Goal: Transaction & Acquisition: Purchase product/service

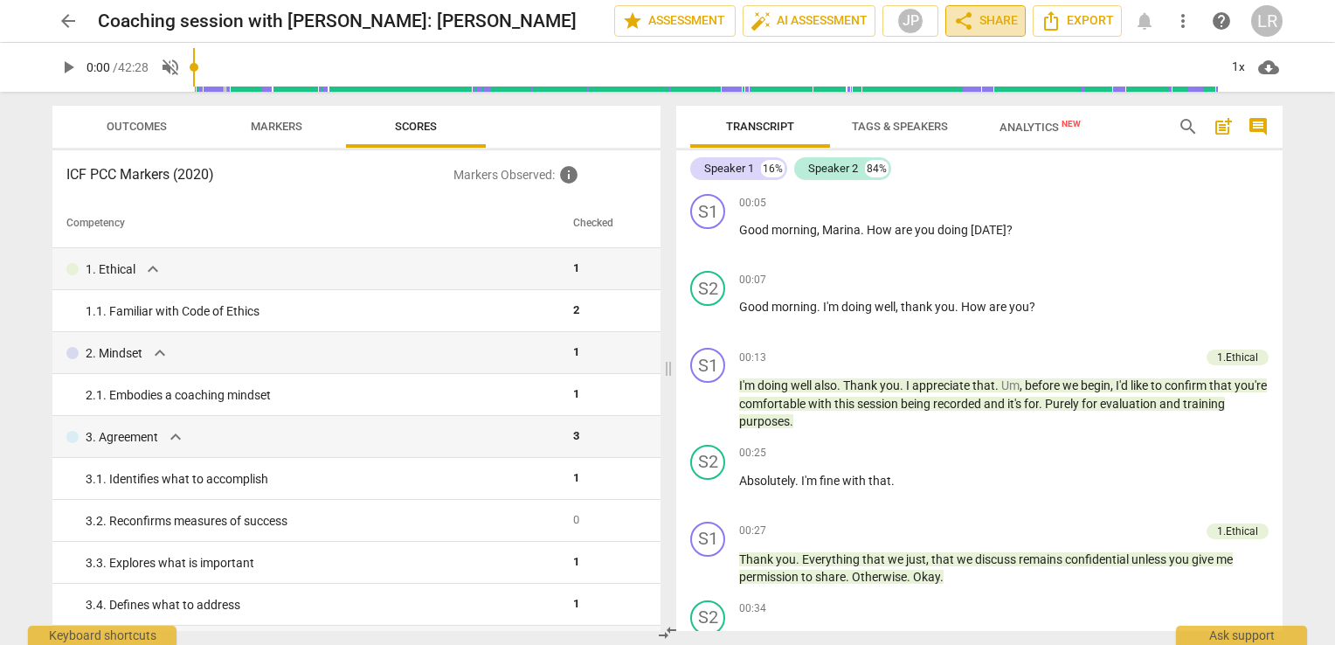
click at [983, 20] on span "share Share" at bounding box center [985, 20] width 65 height 21
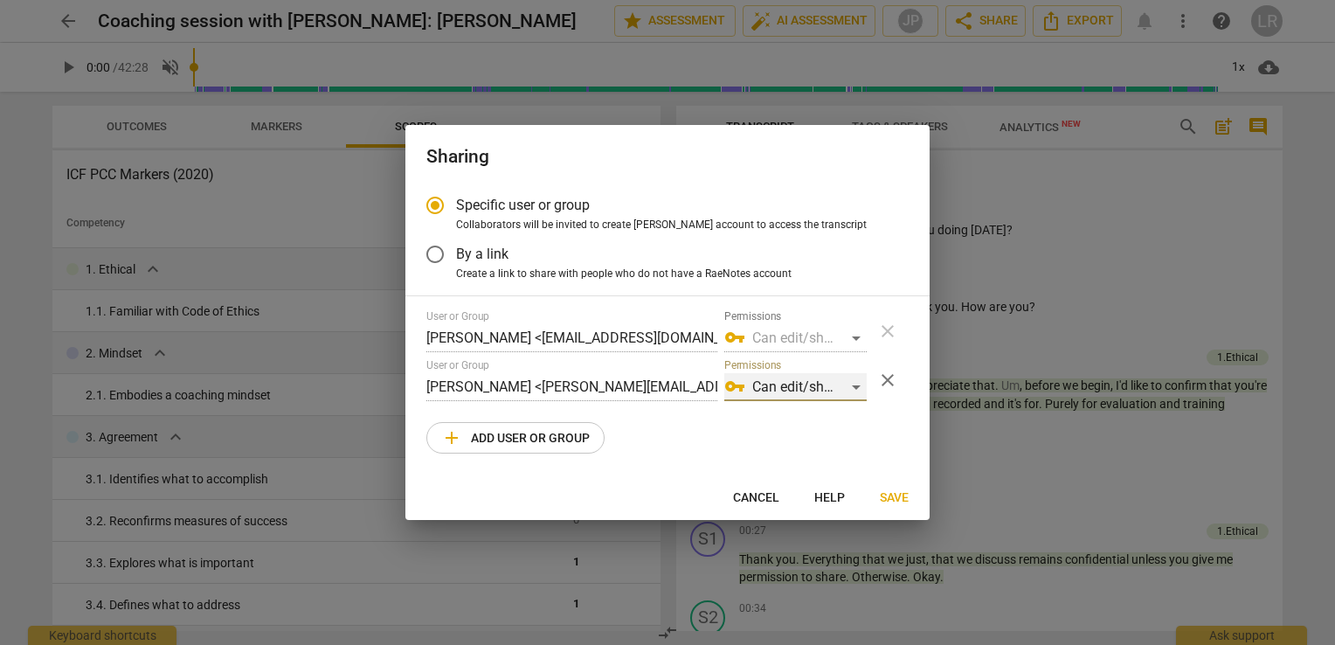
click at [854, 383] on div "vpn_key Can edit/share" at bounding box center [795, 387] width 142 height 28
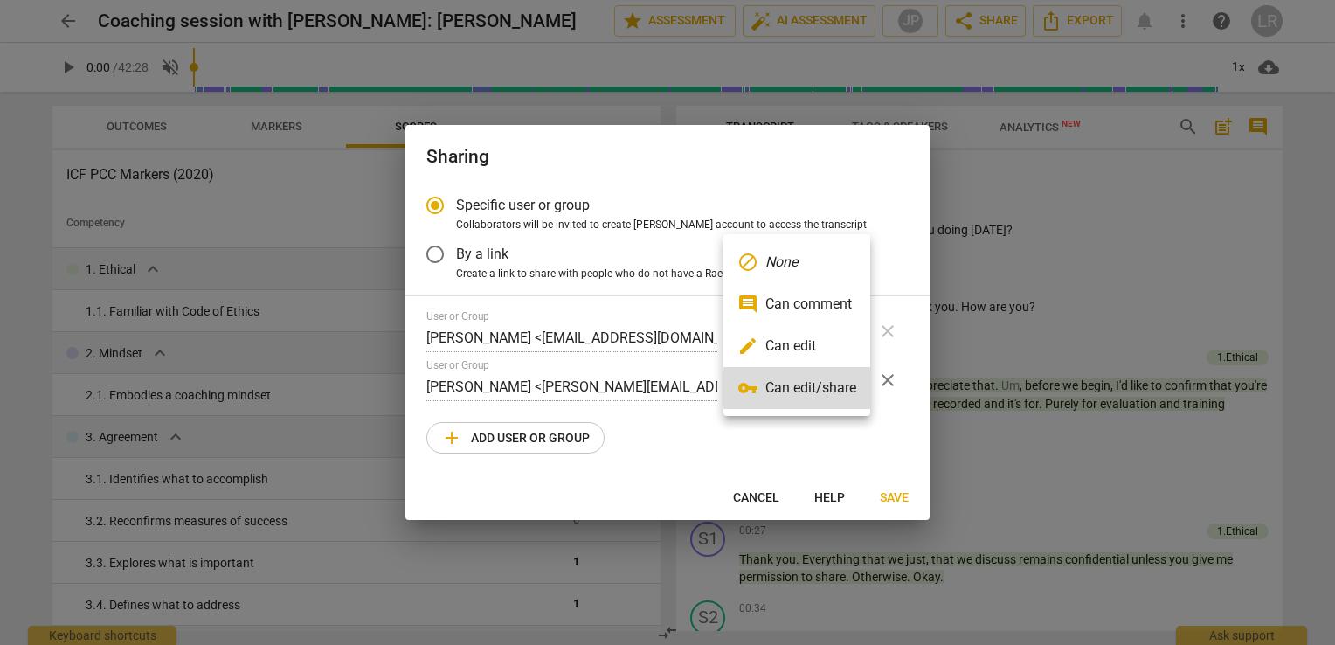
click at [678, 437] on div at bounding box center [667, 322] width 1335 height 645
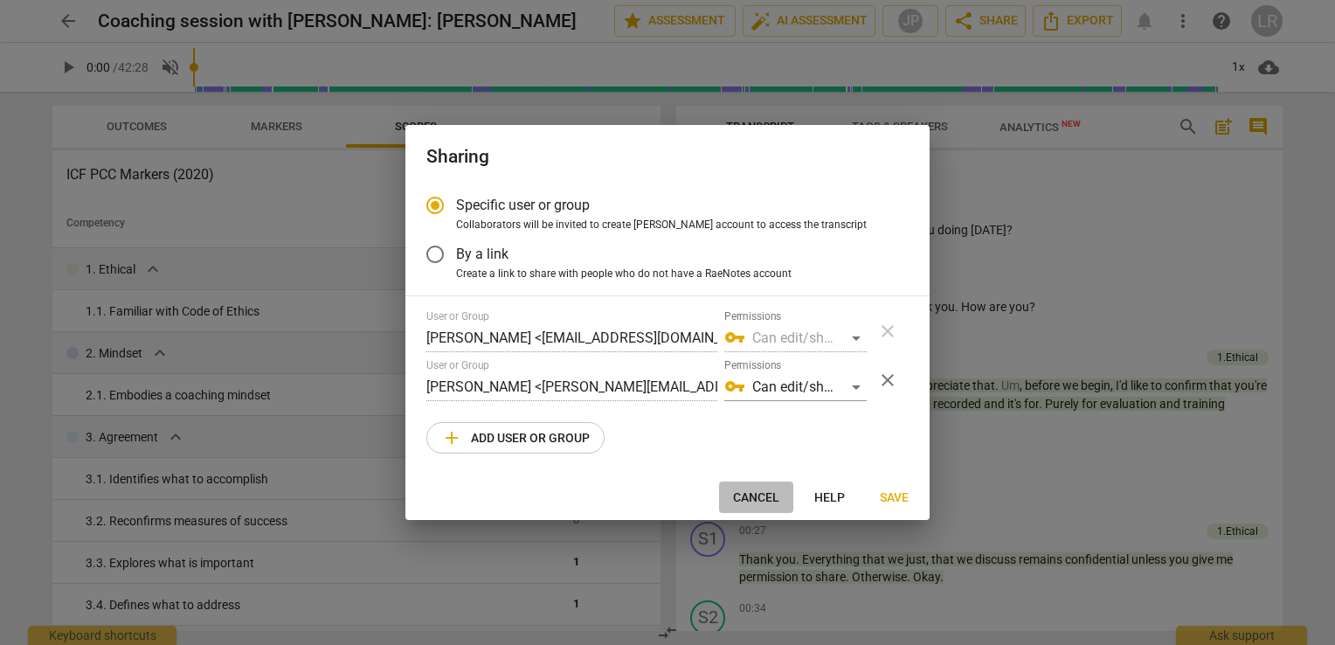
click at [765, 493] on span "Cancel" at bounding box center [756, 497] width 46 height 17
radio input "false"
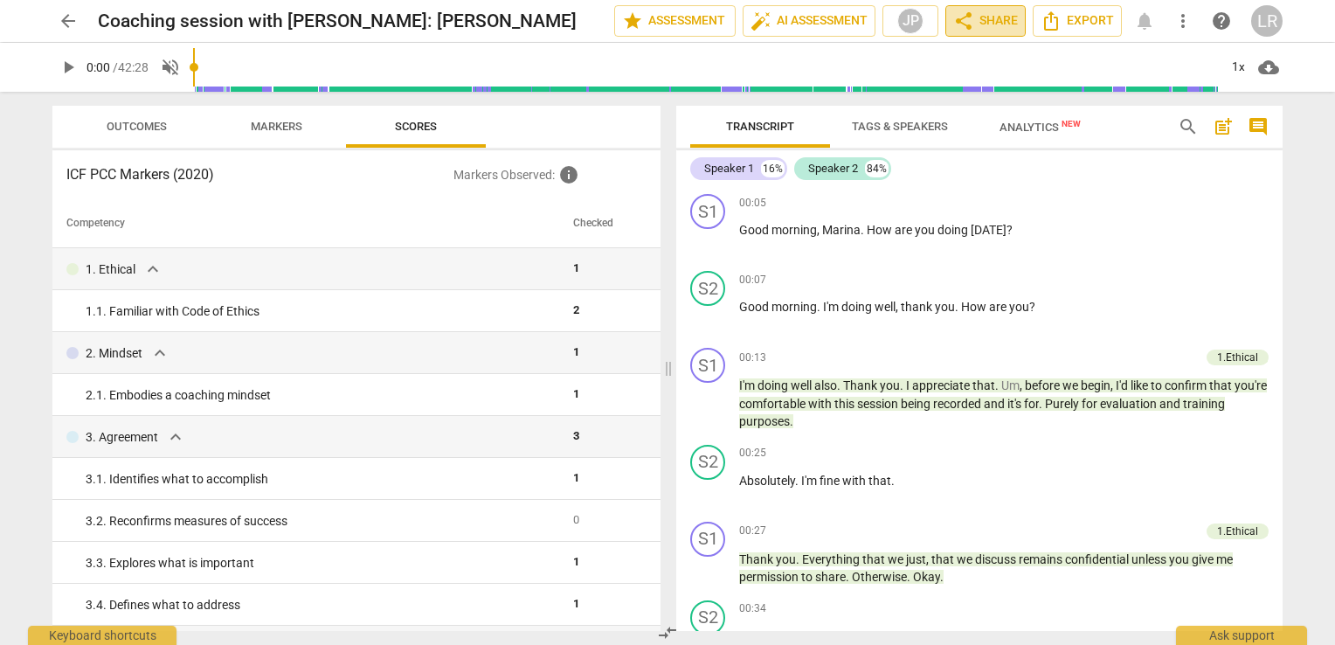
click at [994, 21] on span "share Share" at bounding box center [985, 20] width 65 height 21
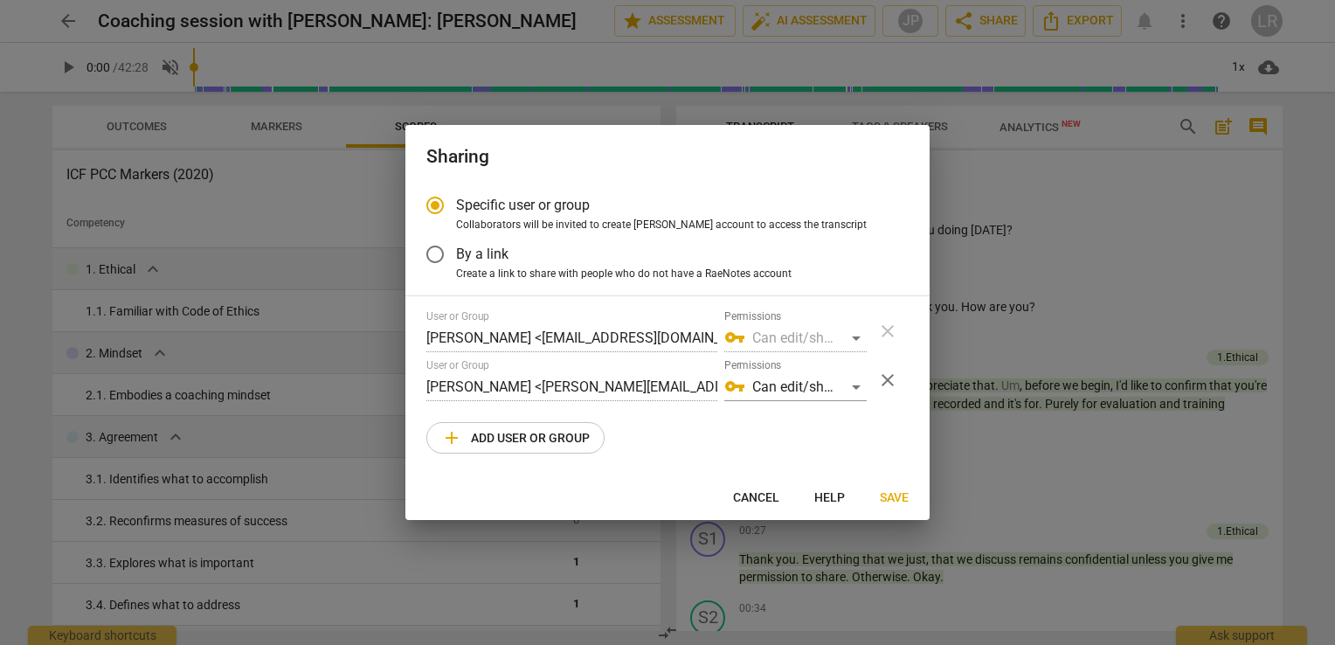
click at [527, 435] on span "add Add user or group" at bounding box center [515, 437] width 148 height 21
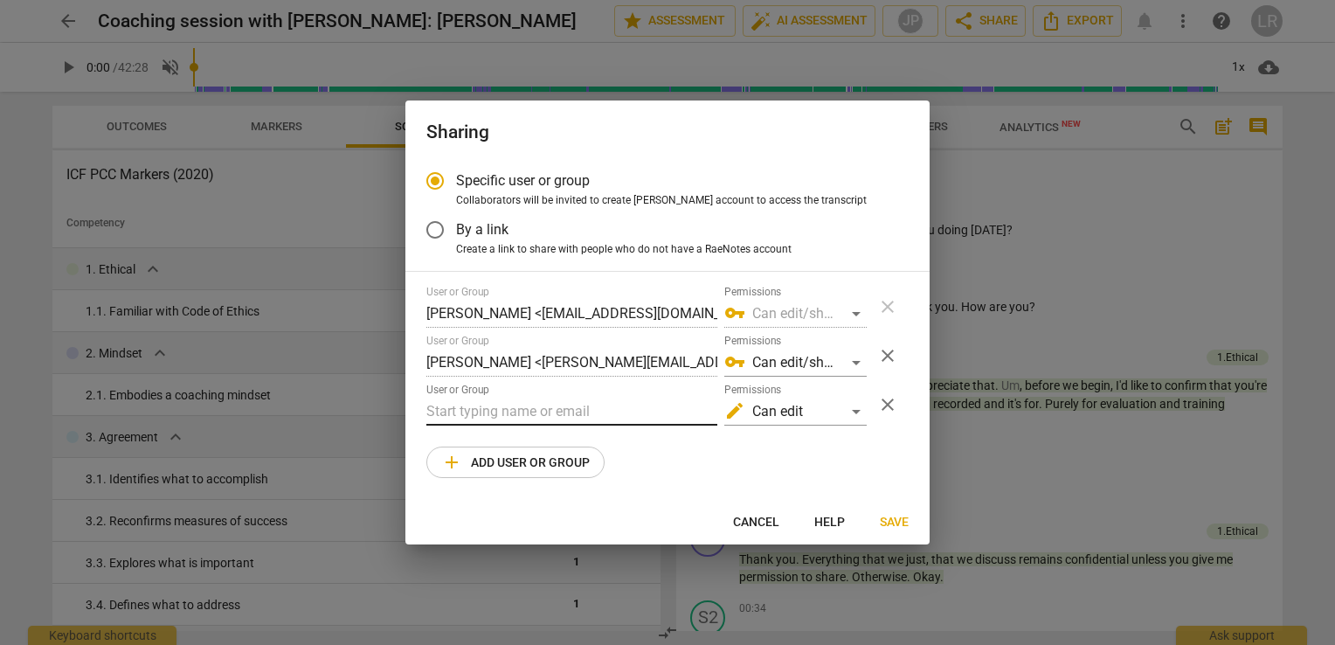
click at [562, 404] on input "text" at bounding box center [571, 411] width 291 height 28
click at [657, 452] on div "User or Group [PERSON_NAME] <[EMAIL_ADDRESS][DOMAIN_NAME]> Permissions vpn_key …" at bounding box center [667, 382] width 482 height 192
click at [849, 360] on div "vpn_key Can edit/share" at bounding box center [795, 363] width 142 height 28
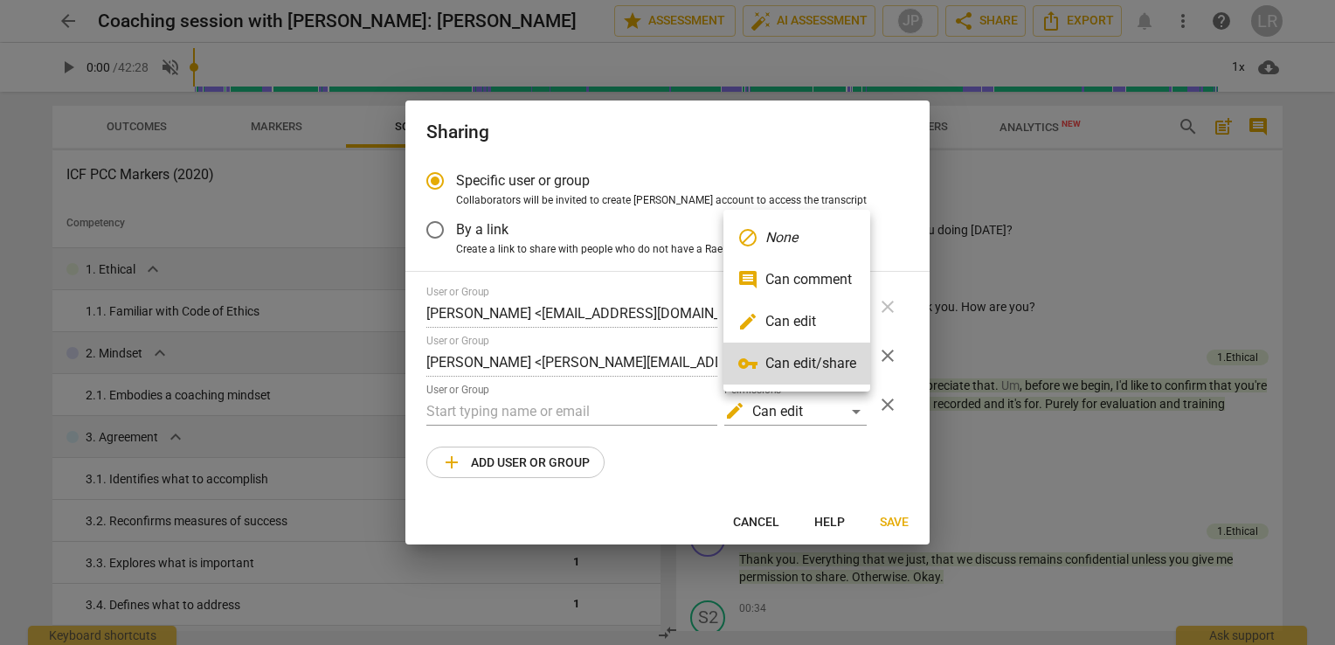
click at [758, 522] on div at bounding box center [667, 322] width 1335 height 645
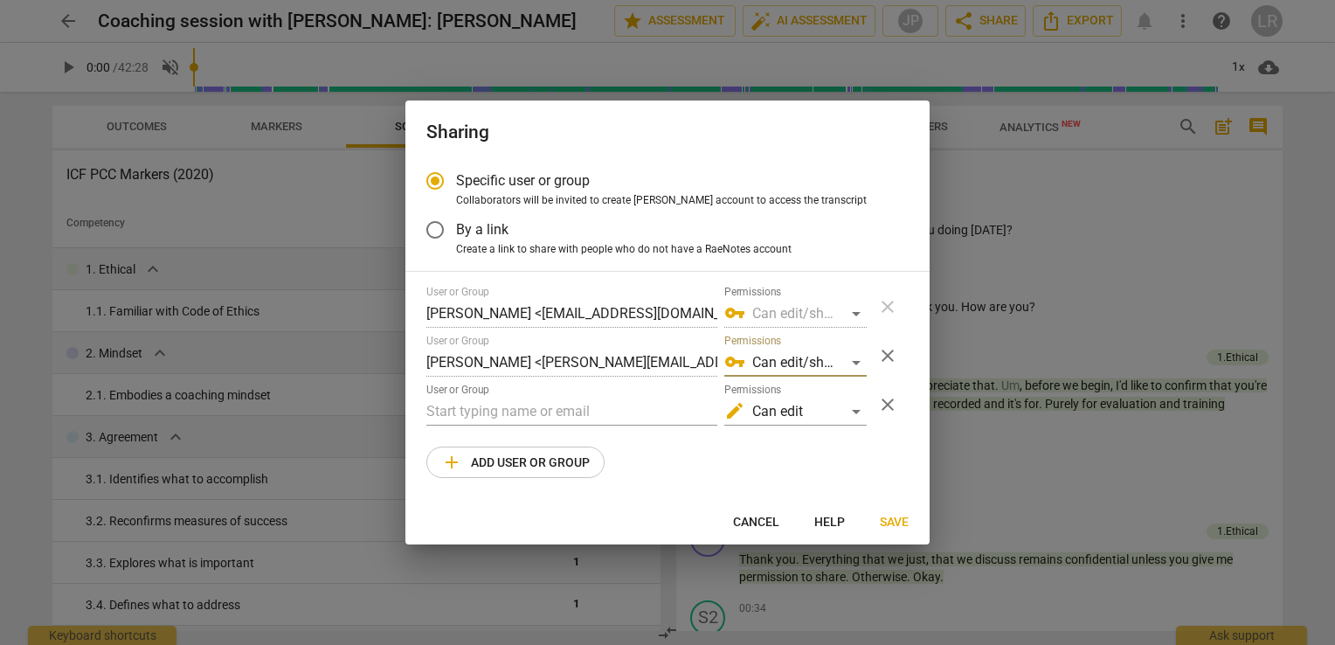
click at [759, 515] on span "Cancel" at bounding box center [756, 522] width 46 height 17
radio input "false"
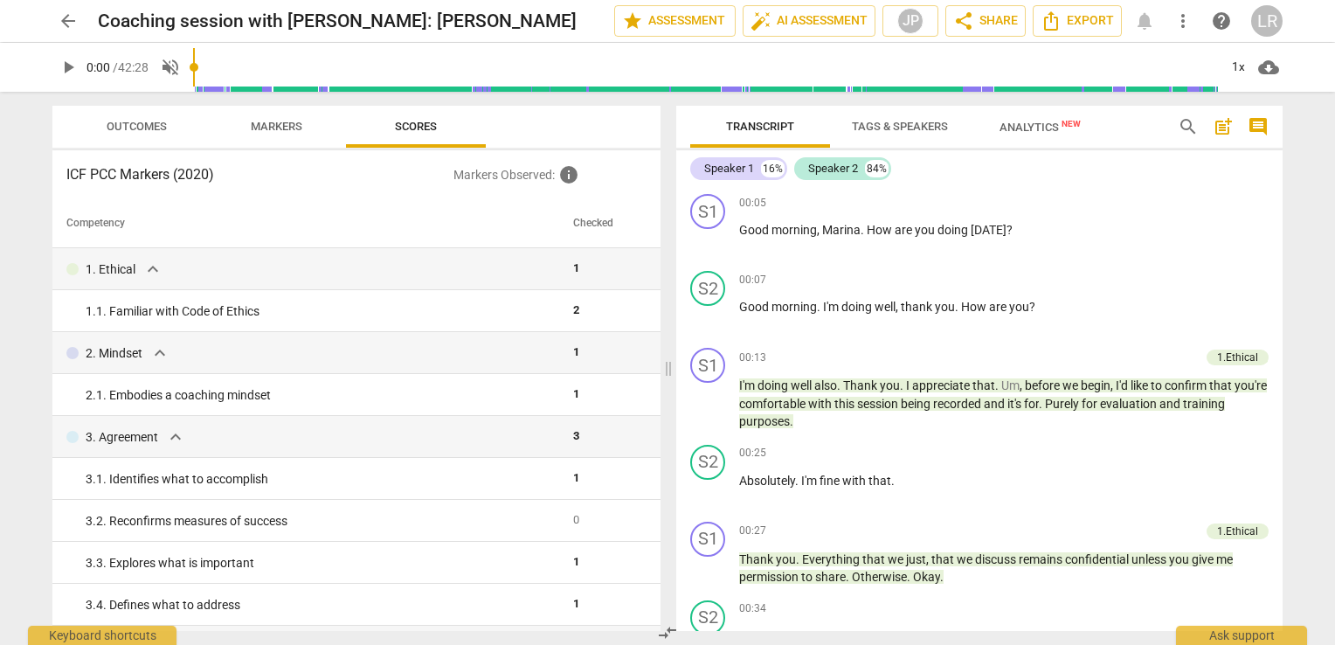
click at [67, 19] on span "arrow_back" at bounding box center [68, 20] width 21 height 21
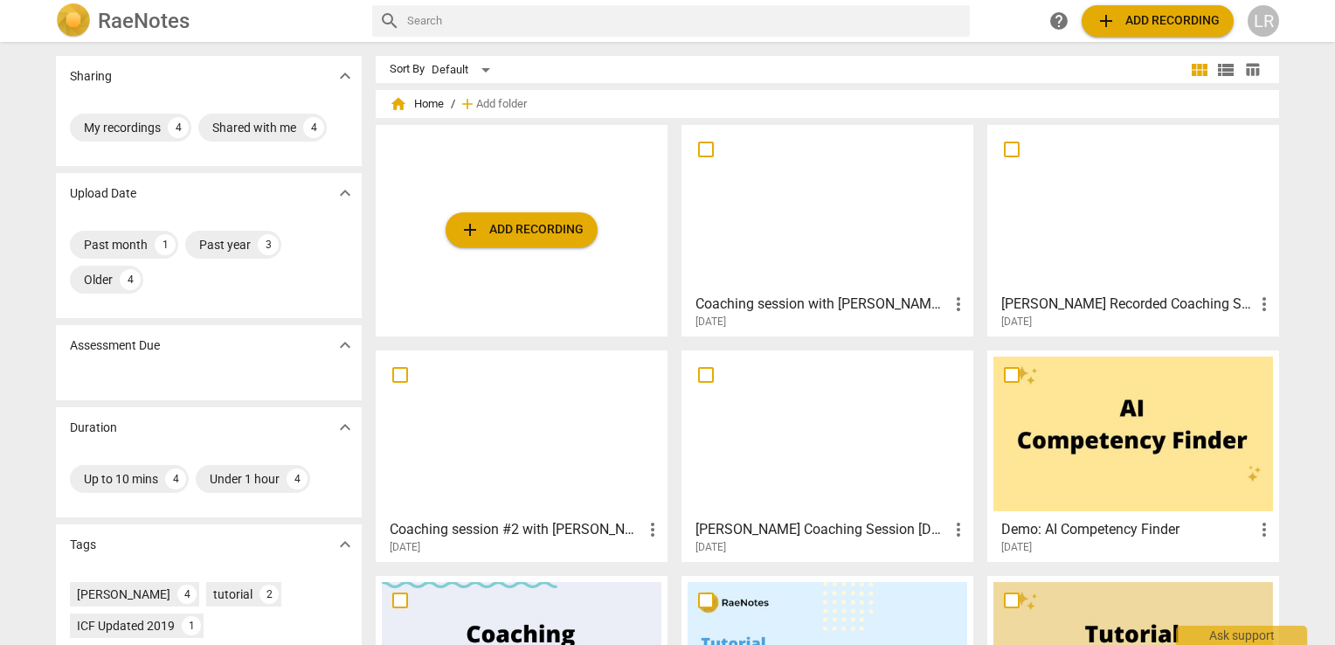
click at [556, 232] on span "add Add recording" at bounding box center [521, 229] width 124 height 21
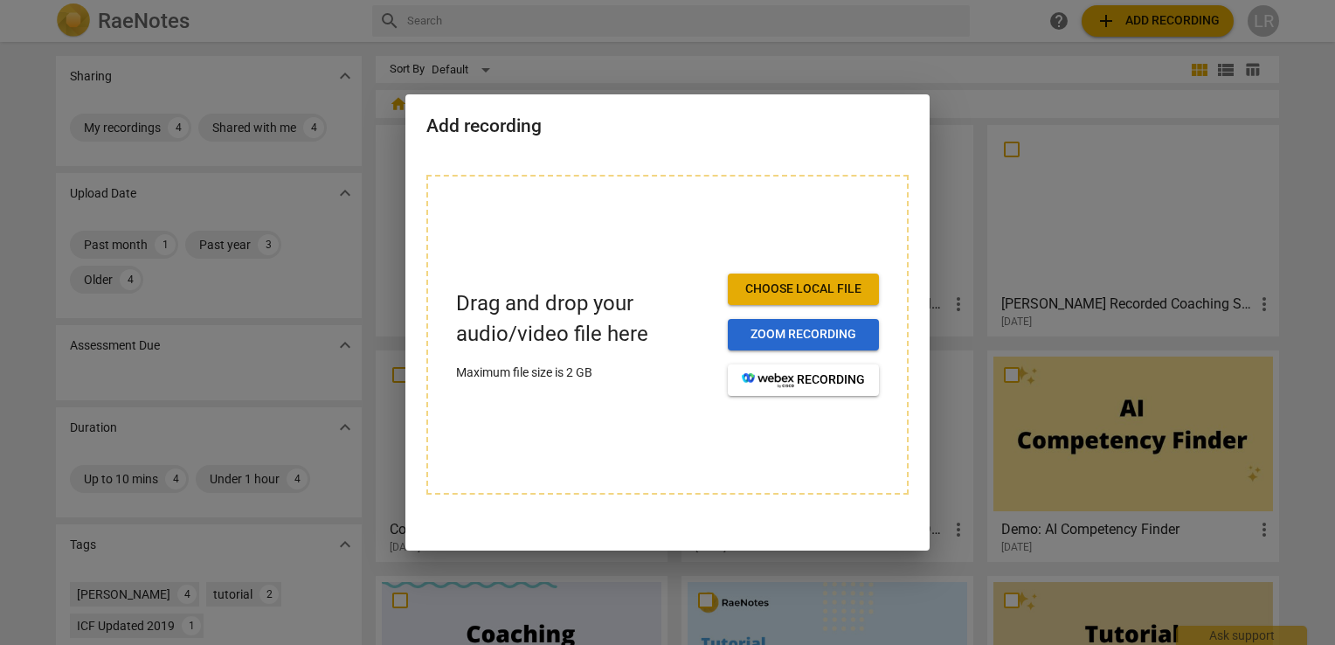
click at [805, 334] on span "Zoom recording" at bounding box center [803, 334] width 123 height 17
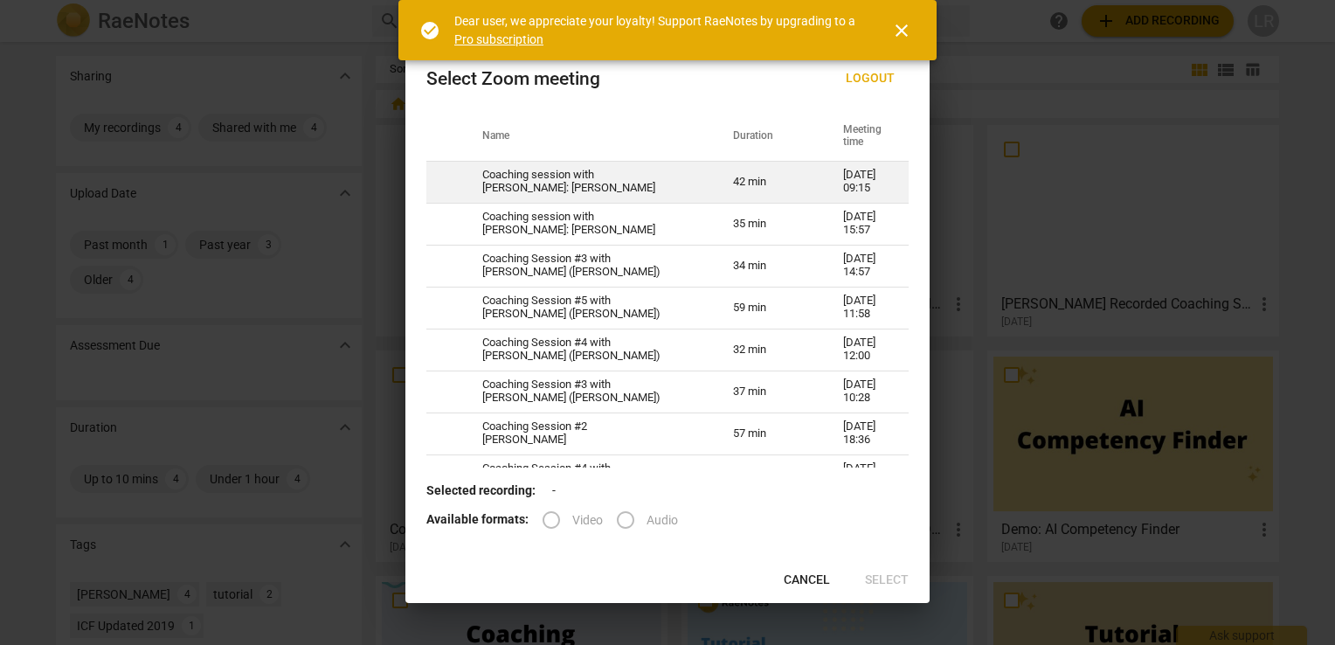
click at [587, 176] on td "Coaching session with [PERSON_NAME]: [PERSON_NAME]" at bounding box center [586, 182] width 251 height 42
radio input "true"
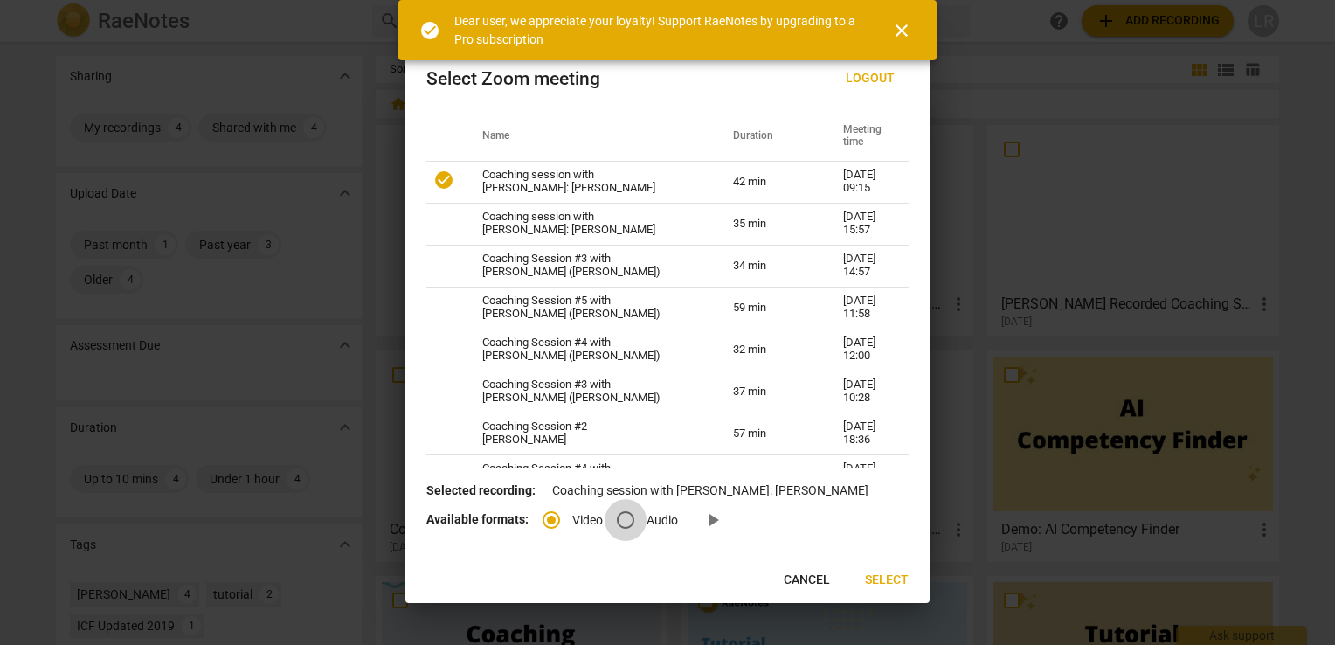
click at [624, 519] on input "Audio" at bounding box center [625, 520] width 42 height 42
radio input "true"
click at [892, 576] on span "Select" at bounding box center [887, 579] width 44 height 17
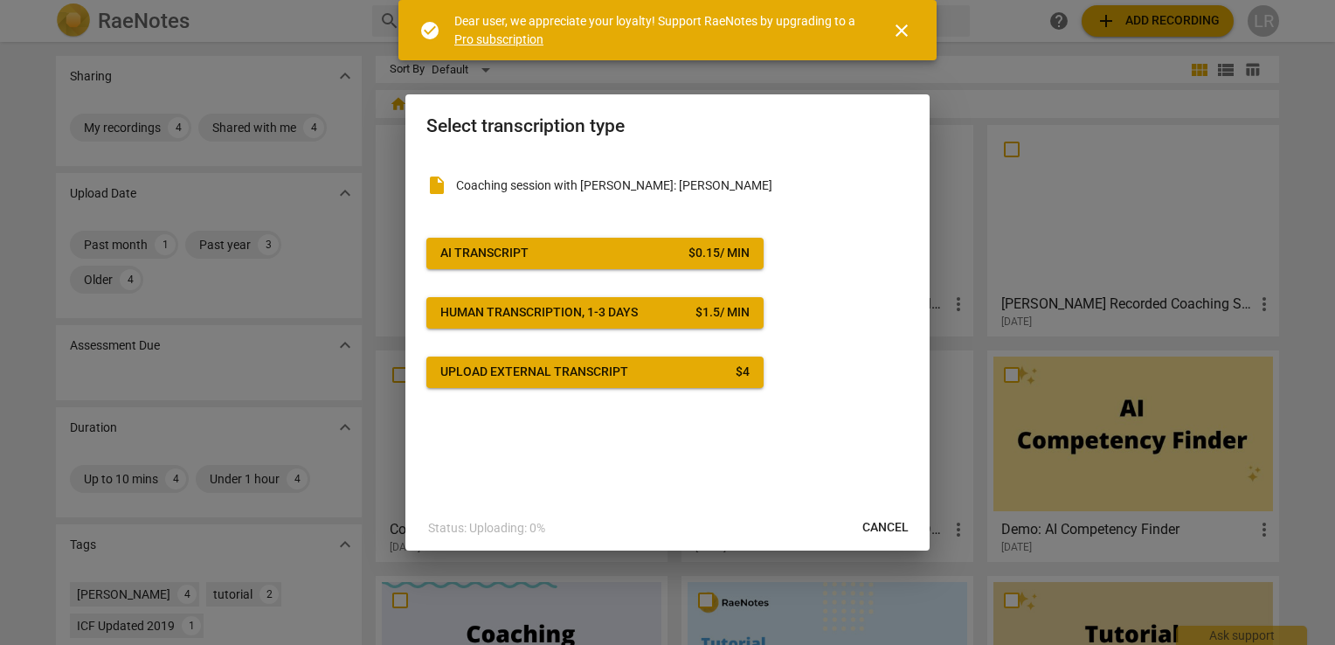
click at [629, 252] on span "AI Transcript $ 0.15 / min" at bounding box center [594, 253] width 309 height 17
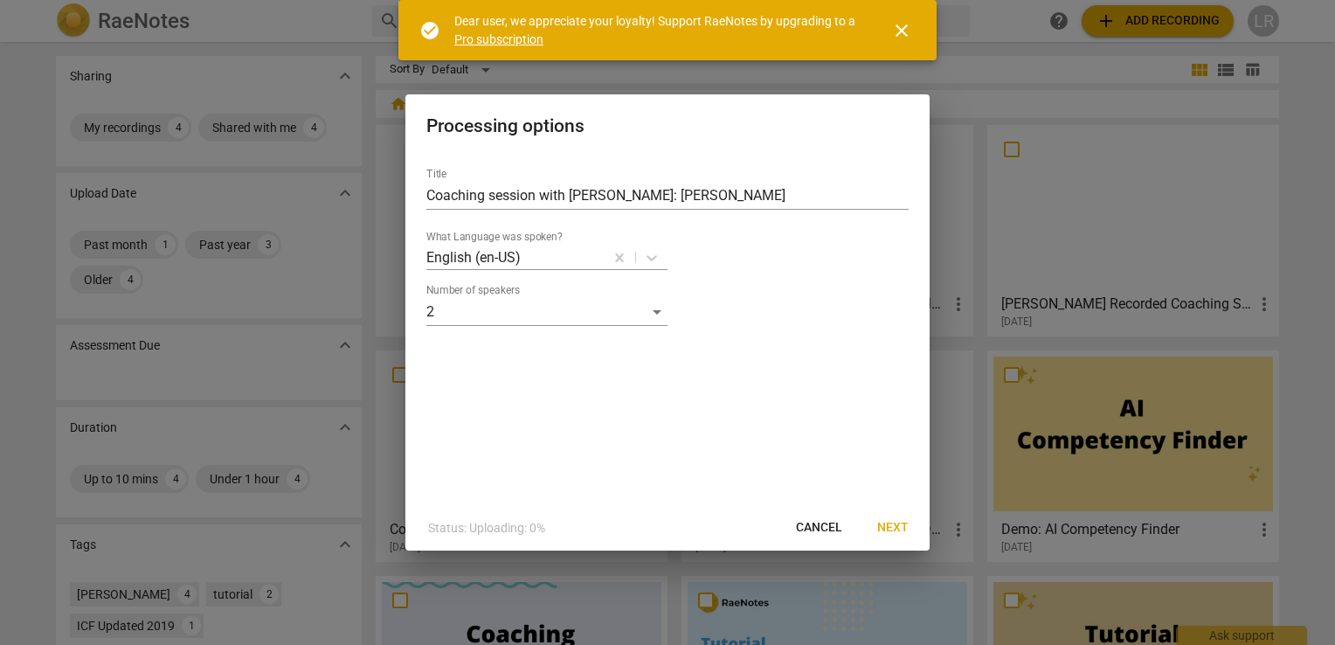
click at [894, 527] on span "Next" at bounding box center [892, 527] width 31 height 17
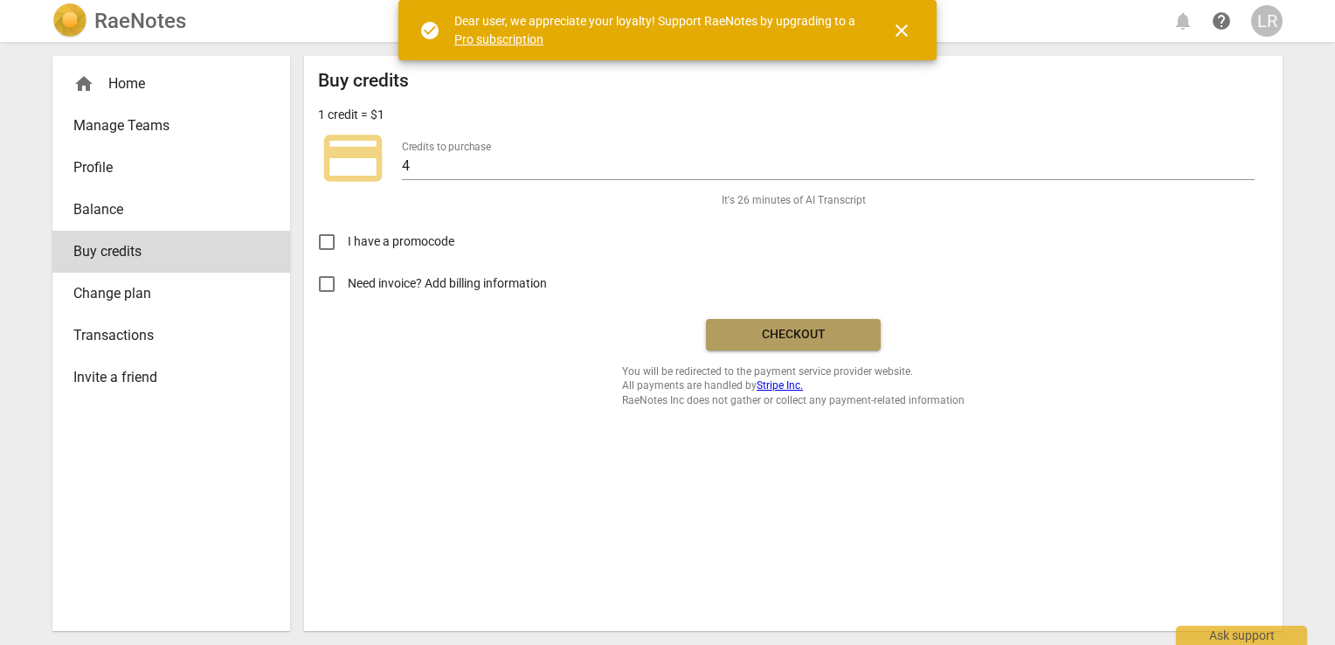
click at [807, 337] on span "Checkout" at bounding box center [793, 334] width 147 height 17
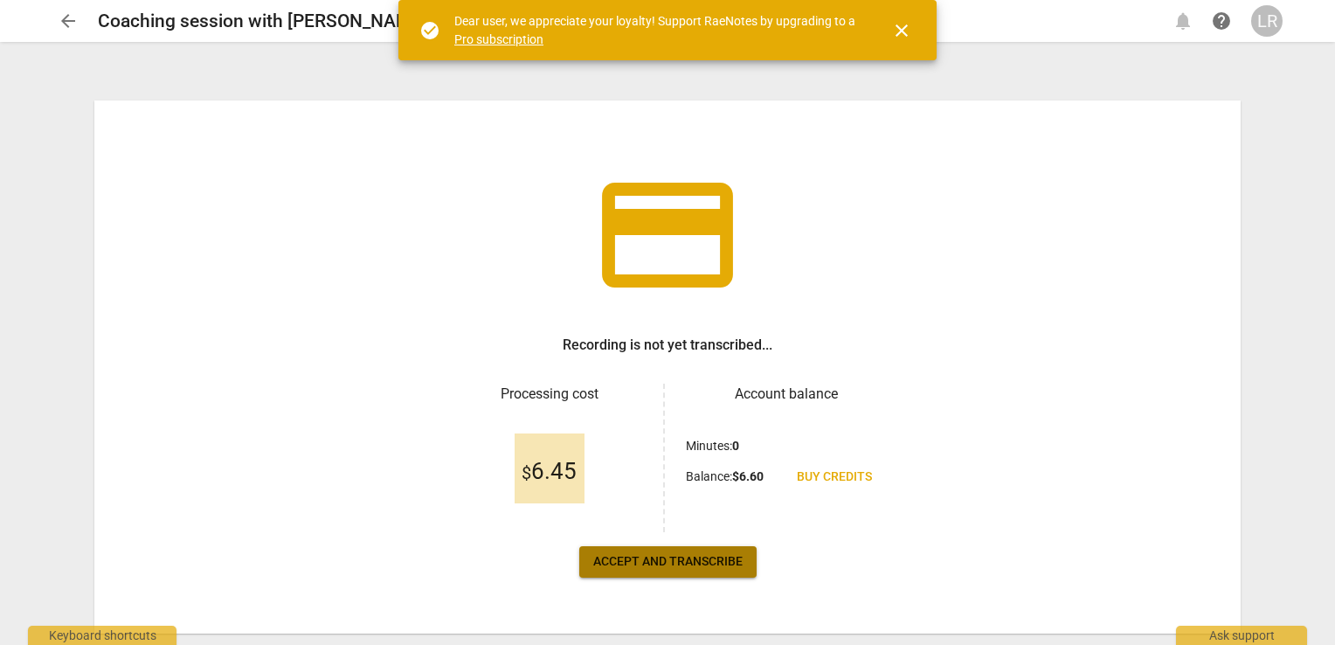
click at [689, 561] on span "Accept and transcribe" at bounding box center [667, 561] width 149 height 17
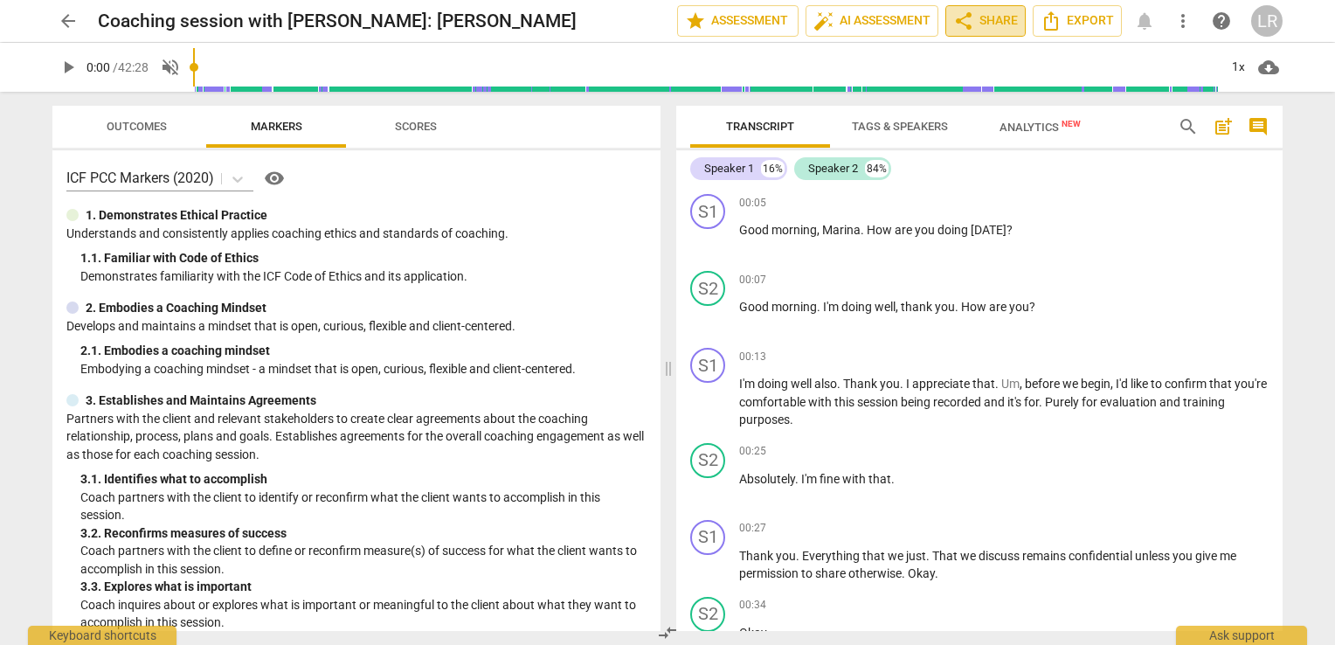
click at [1005, 16] on span "share Share" at bounding box center [985, 20] width 65 height 21
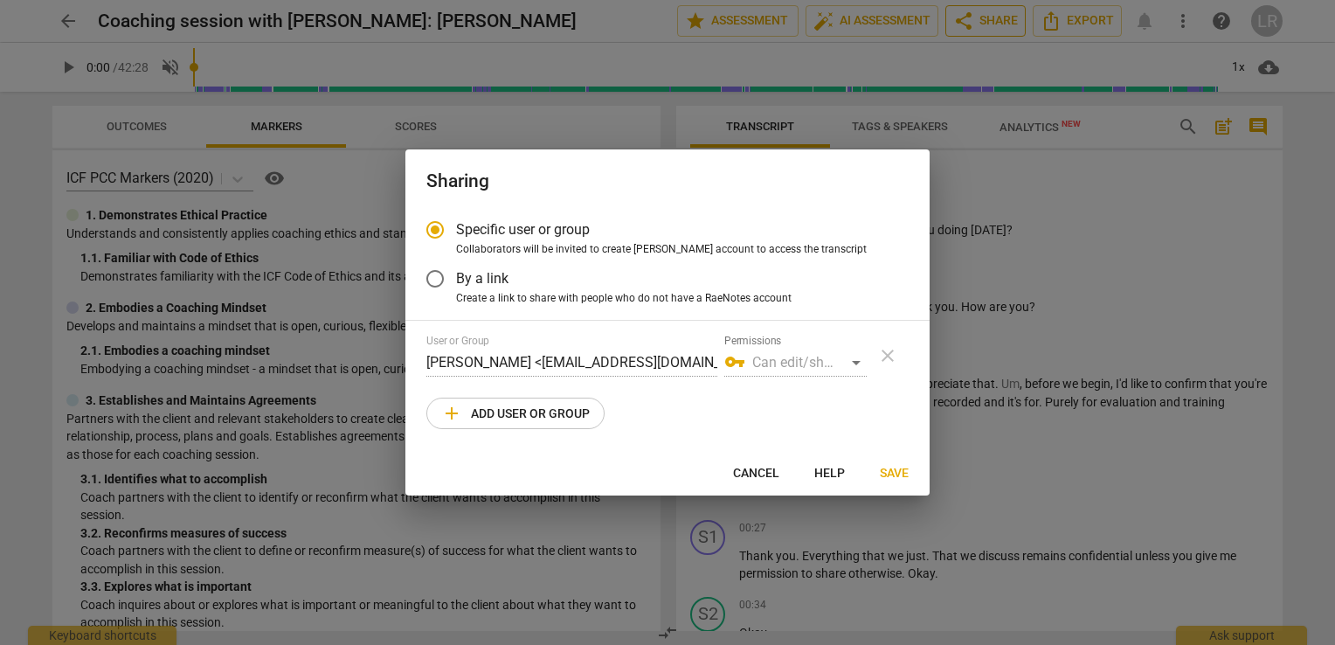
radio input "false"
click at [437, 276] on input "By a link" at bounding box center [435, 279] width 42 height 42
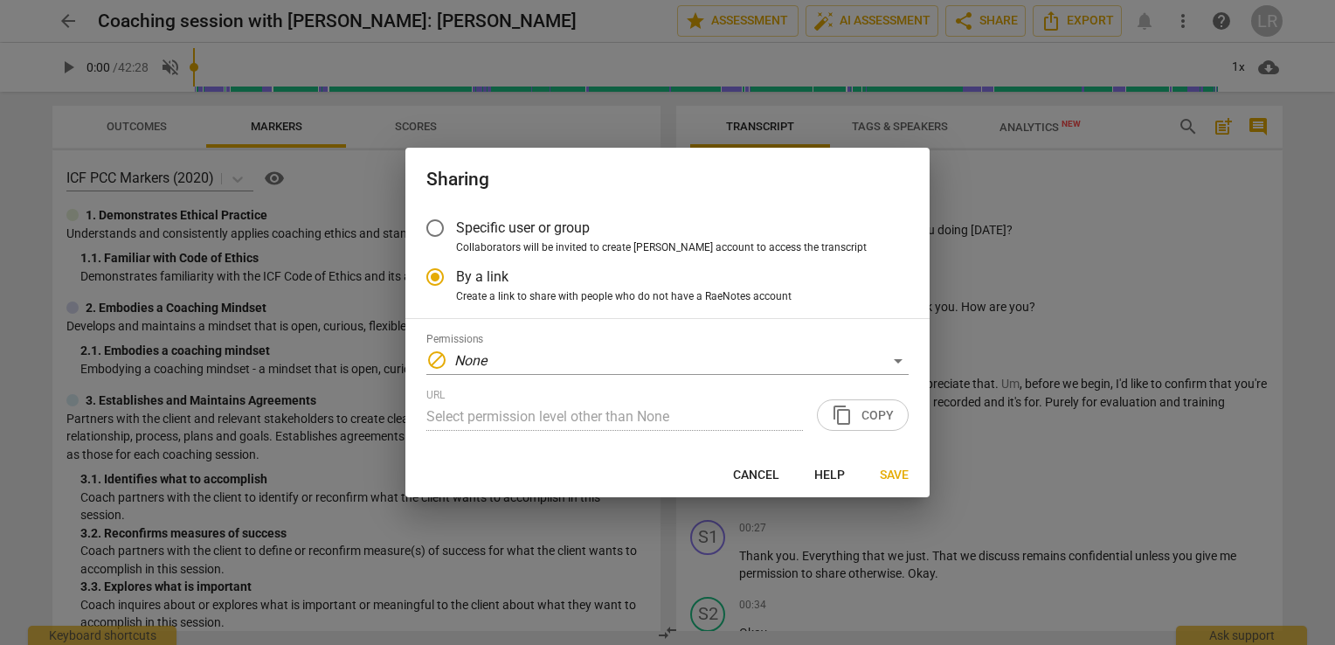
click at [867, 416] on div "URL Select permission level other than None content_copy Copy" at bounding box center [667, 410] width 482 height 42
click at [894, 473] on span "Save" at bounding box center [894, 474] width 29 height 17
radio input "false"
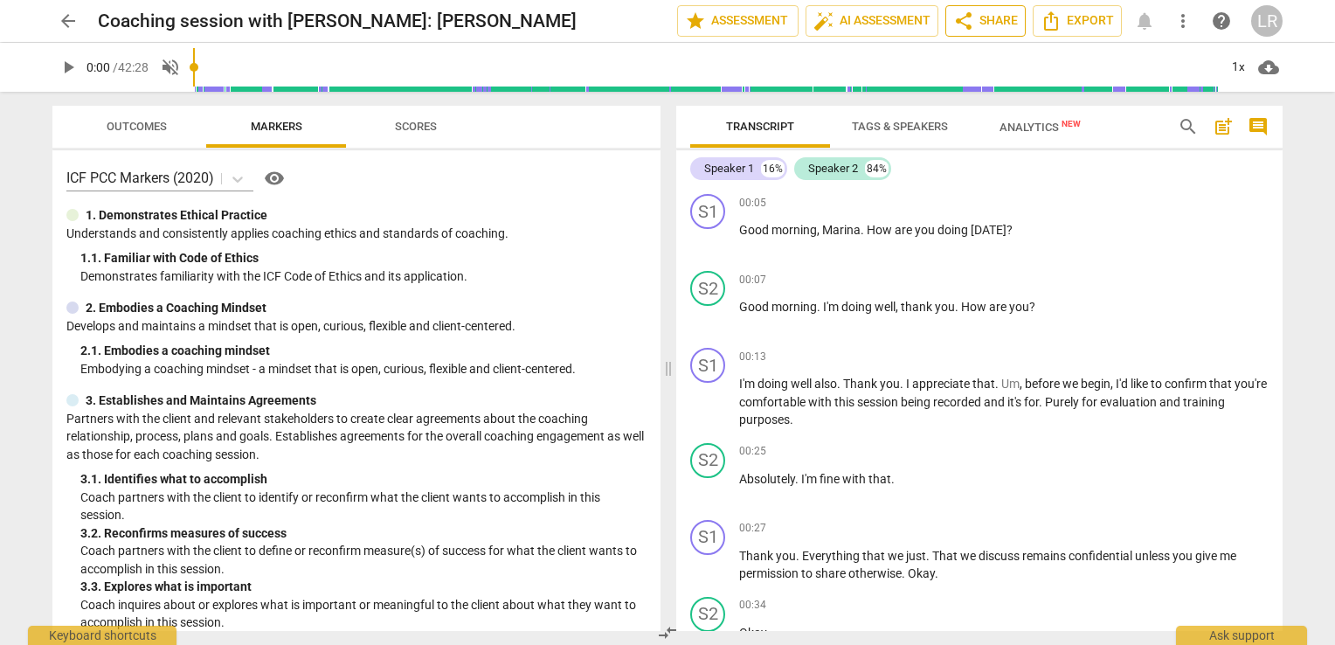
click at [999, 23] on span "share Share" at bounding box center [985, 20] width 65 height 21
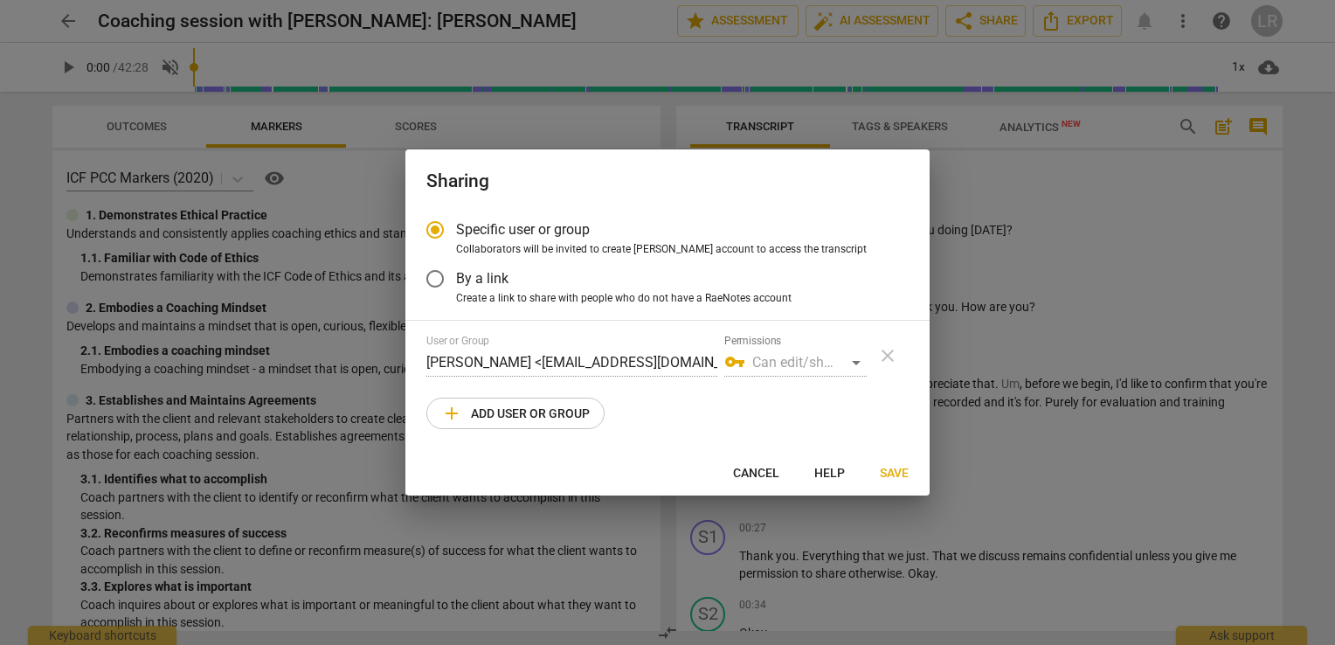
click at [518, 414] on span "add Add user or group" at bounding box center [515, 413] width 148 height 21
radio input "false"
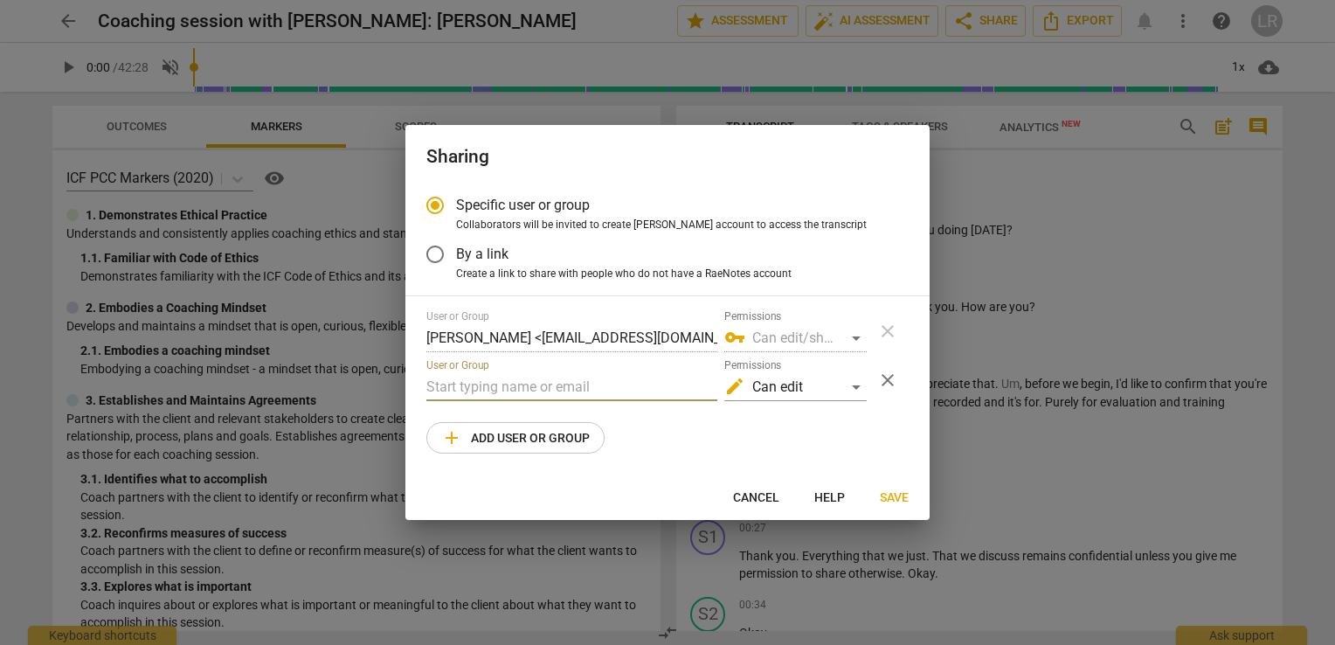
click at [494, 382] on input "text" at bounding box center [571, 387] width 291 height 28
drag, startPoint x: 442, startPoint y: 391, endPoint x: 418, endPoint y: 390, distance: 23.6
click at [418, 390] on div "Specific user or group Collaborators will be invited to create RaeNotes account…" at bounding box center [667, 329] width 524 height 290
paste input "Jay Hurt <jay@academyofcreativecoaching.com>"
drag, startPoint x: 469, startPoint y: 384, endPoint x: 383, endPoint y: 383, distance: 85.6
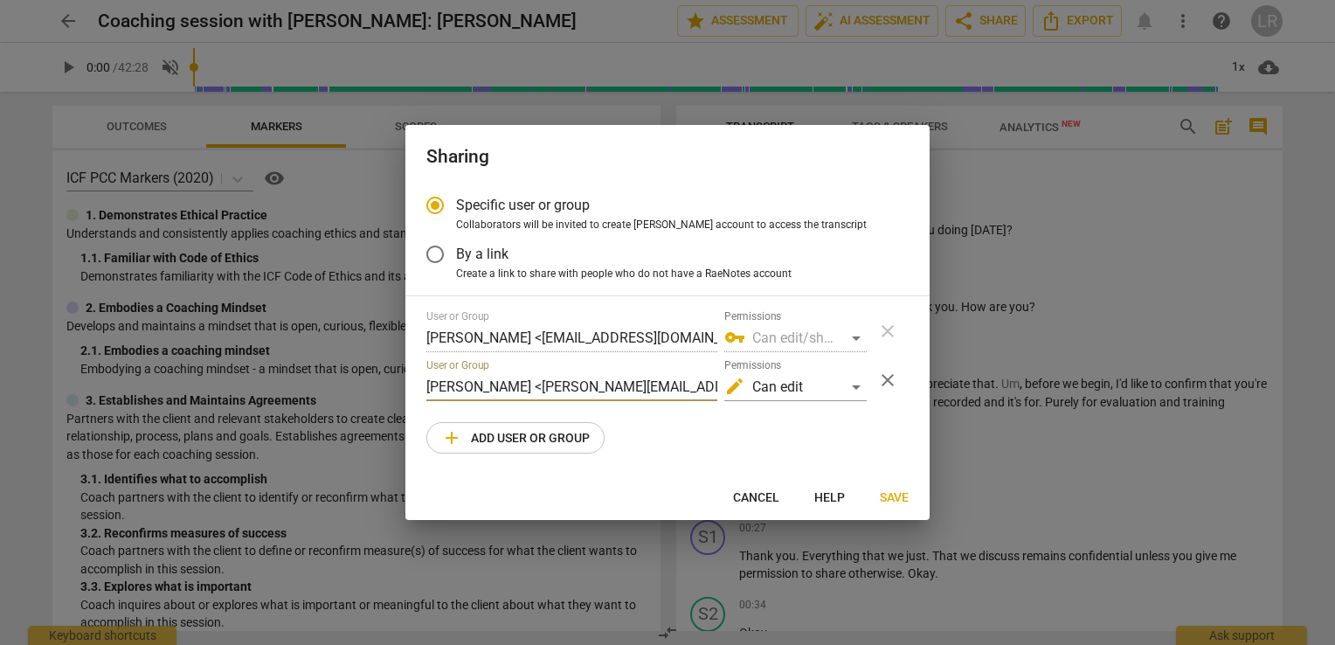
click at [383, 383] on div "Sharing Specific user or group Collaborators will be invited to create RaeNotes…" at bounding box center [667, 322] width 1335 height 645
click at [669, 387] on input "jay@academyofcreativecoaching.com>" at bounding box center [571, 387] width 291 height 28
type input "jay@academyofcreativecoaching.com"
click at [893, 494] on span "Save" at bounding box center [894, 497] width 29 height 17
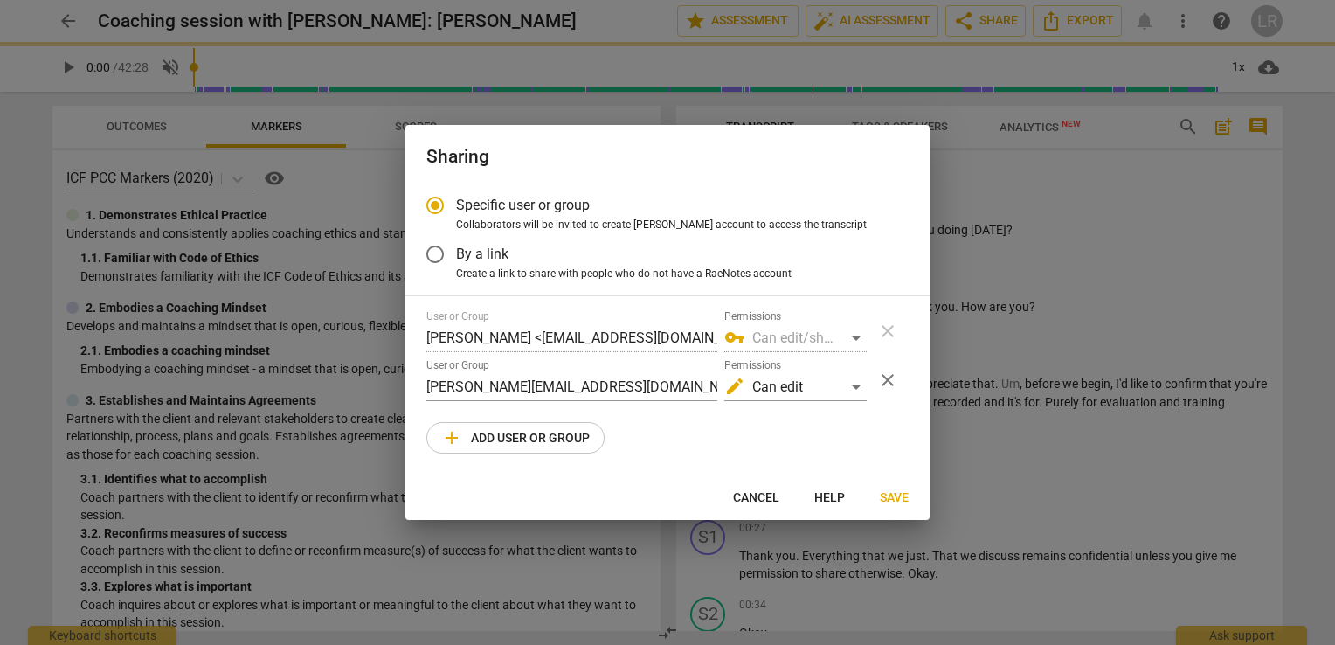
radio input "false"
type input "Jay Hurt <jay@academyofcreativecoaching.com>"
